Goal: Browse casually

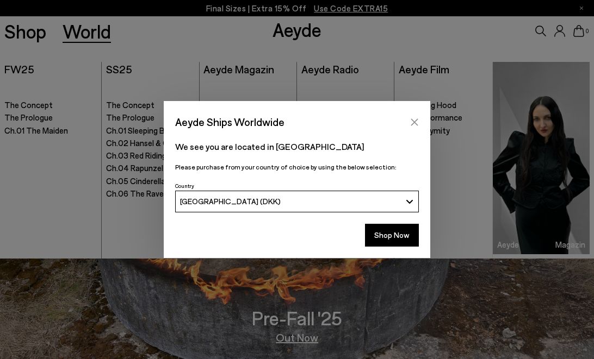
click at [413, 125] on icon "Close" at bounding box center [414, 122] width 9 height 9
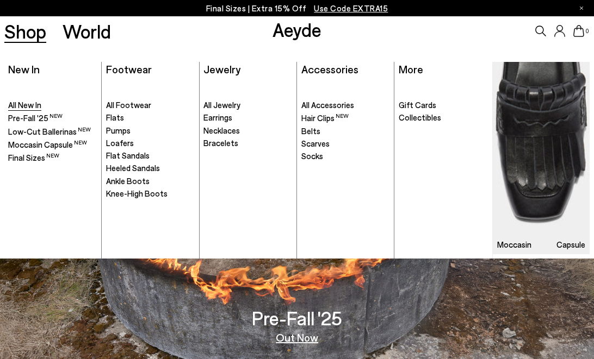
click at [28, 103] on span "All New In" at bounding box center [24, 105] width 33 height 10
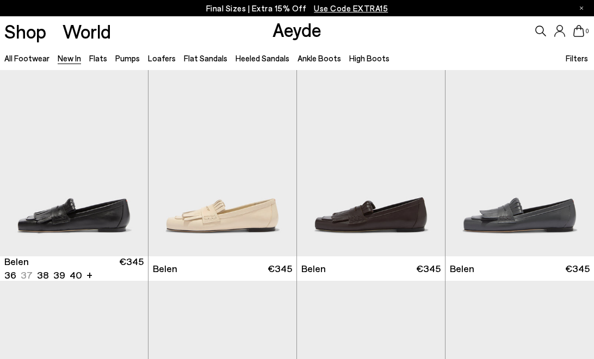
scroll to position [134, 0]
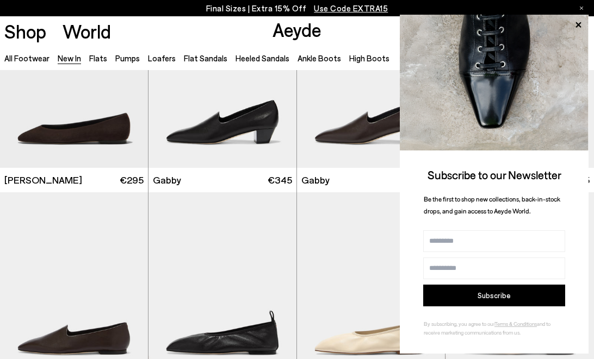
scroll to position [1158, 0]
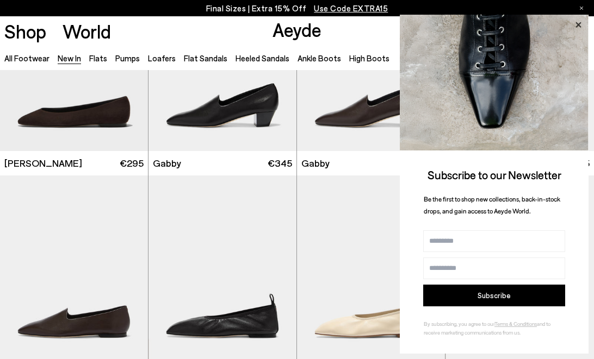
click at [579, 24] on icon at bounding box center [577, 24] width 5 height 5
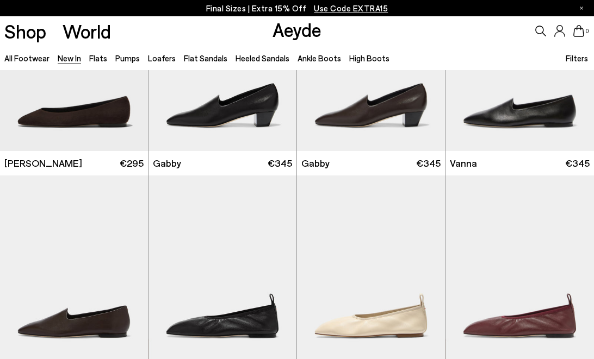
scroll to position [1373, 0]
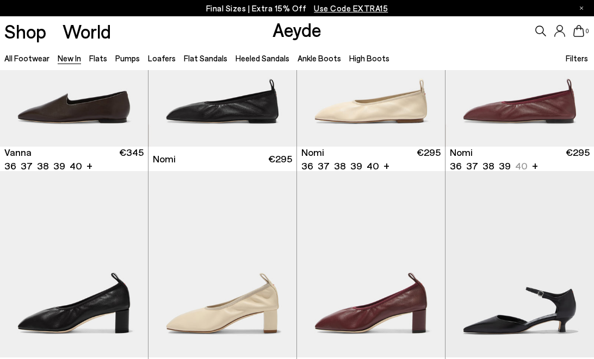
scroll to position [1688, 0]
